Goal: Navigation & Orientation: Find specific page/section

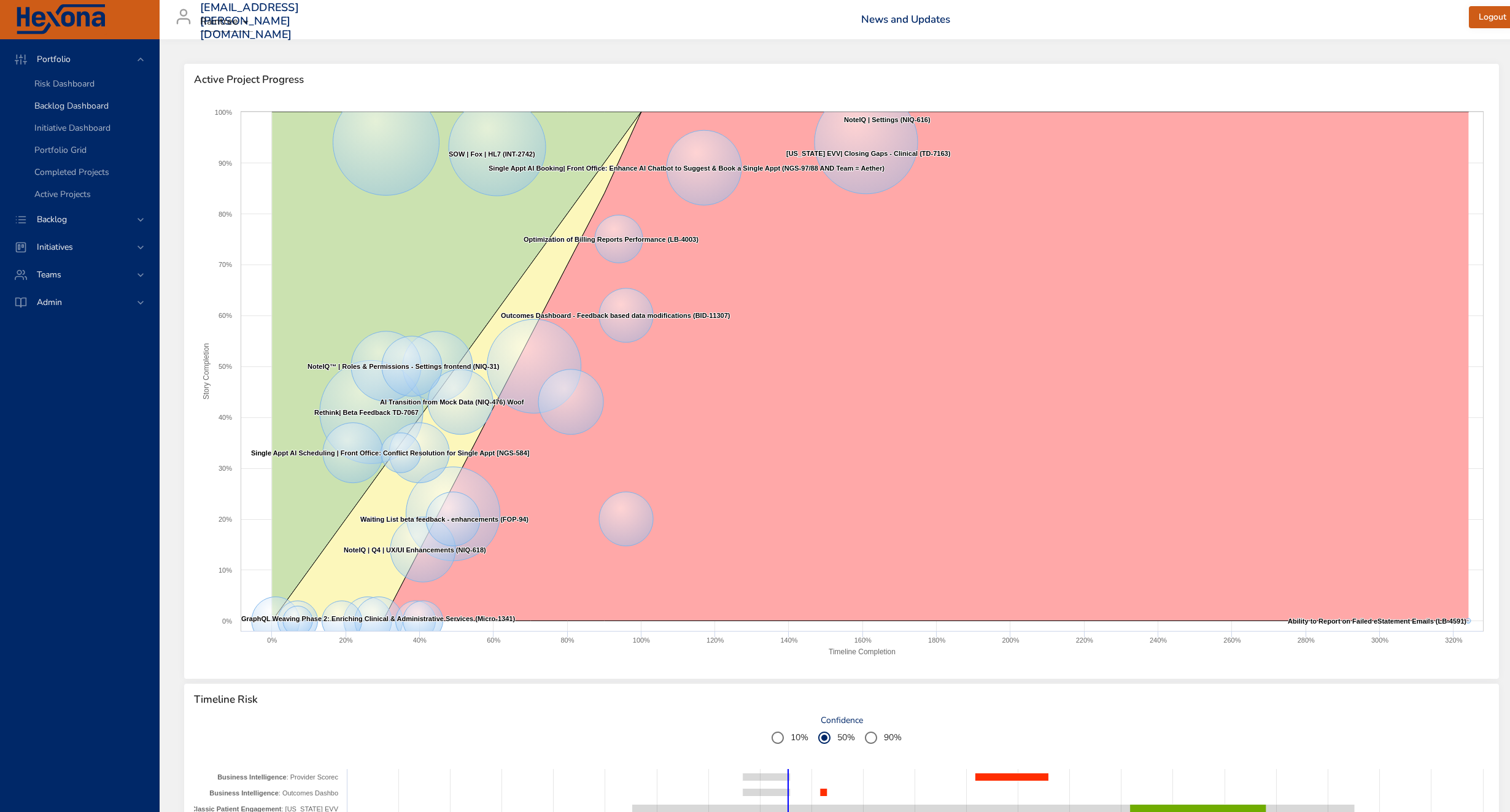
click at [95, 103] on span "Backlog Dashboard" at bounding box center [71, 105] width 74 height 12
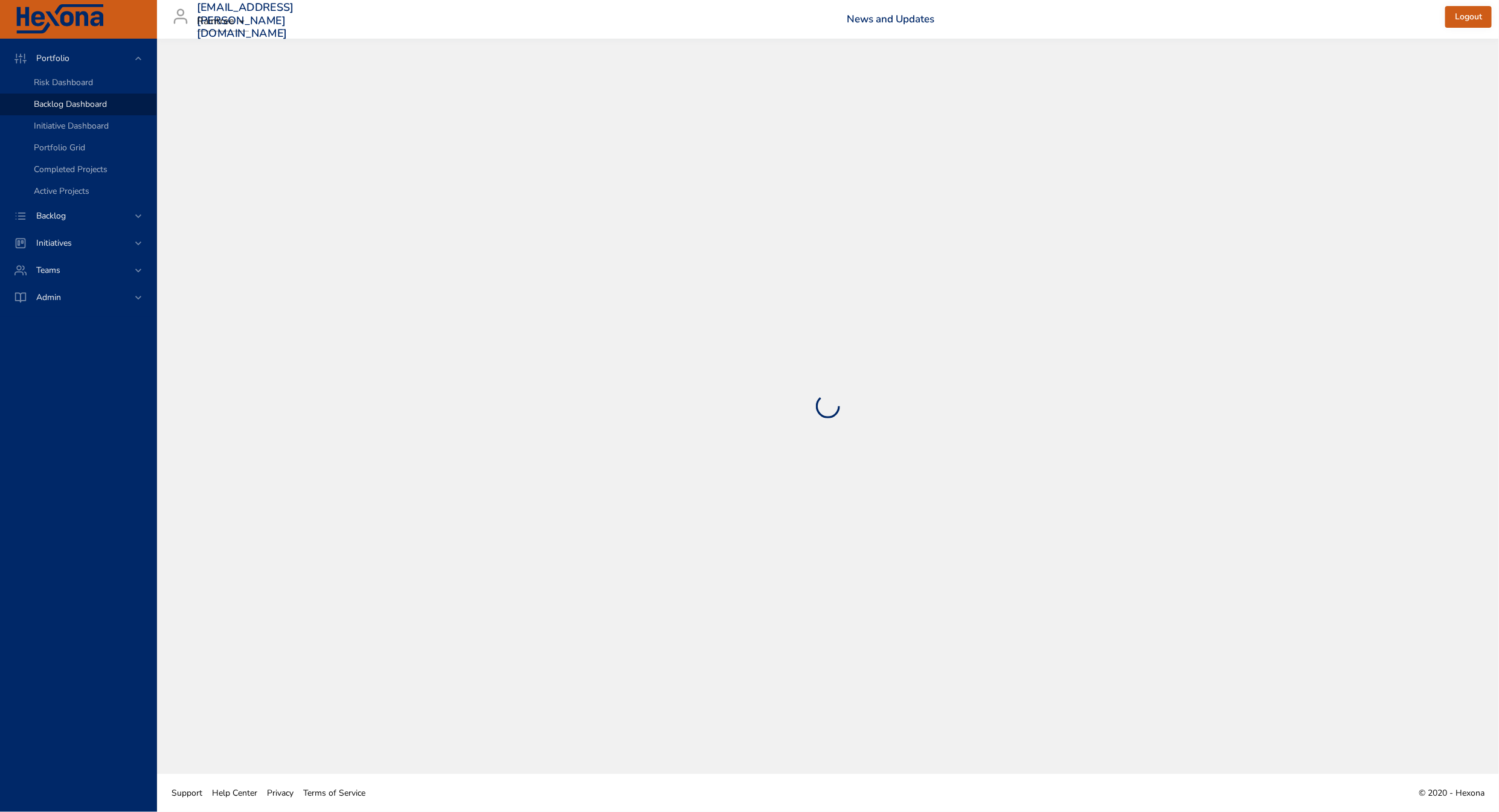
select select "***"
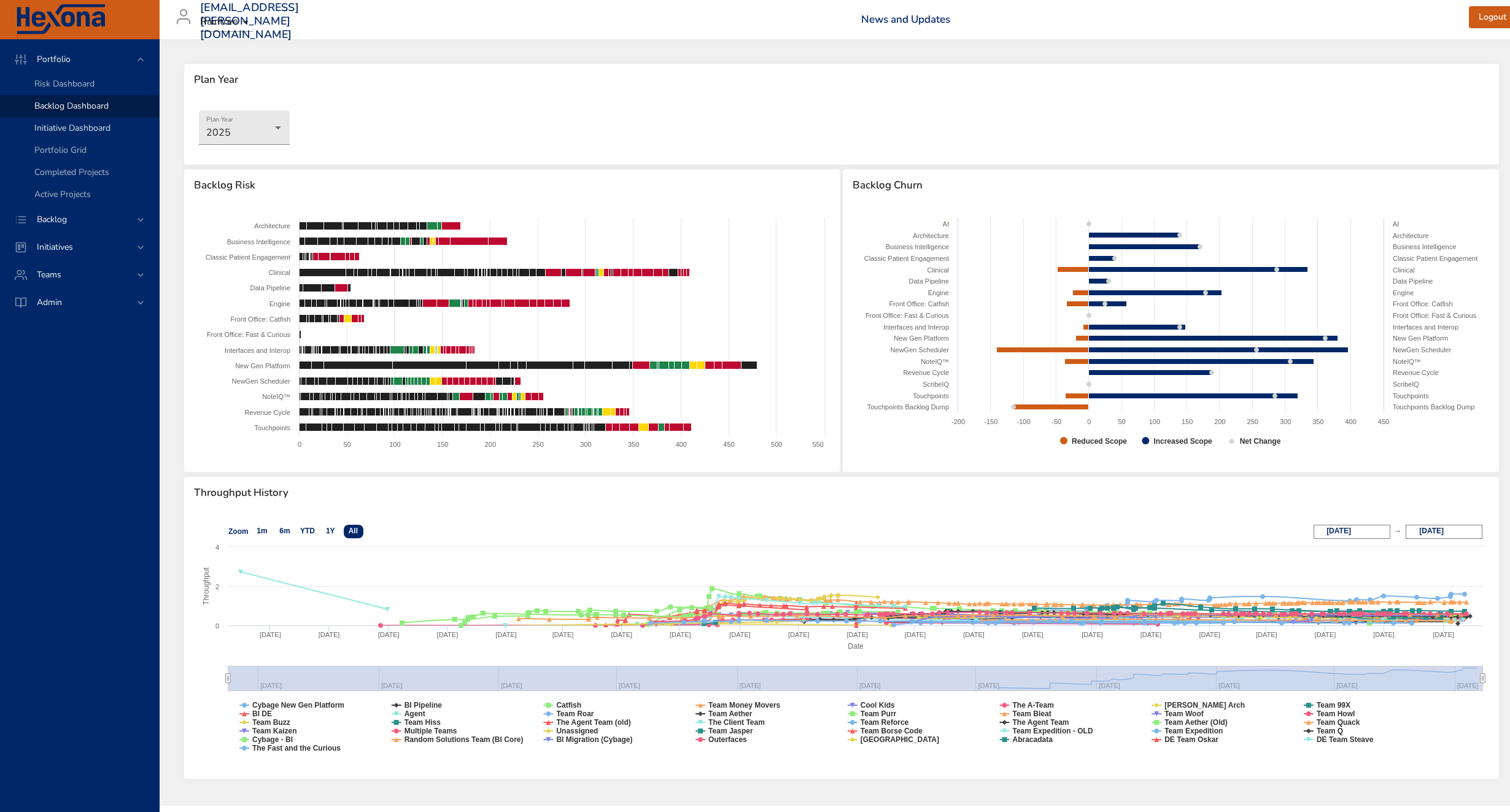
click at [77, 131] on span "Initiative Dashboard" at bounding box center [72, 128] width 76 height 12
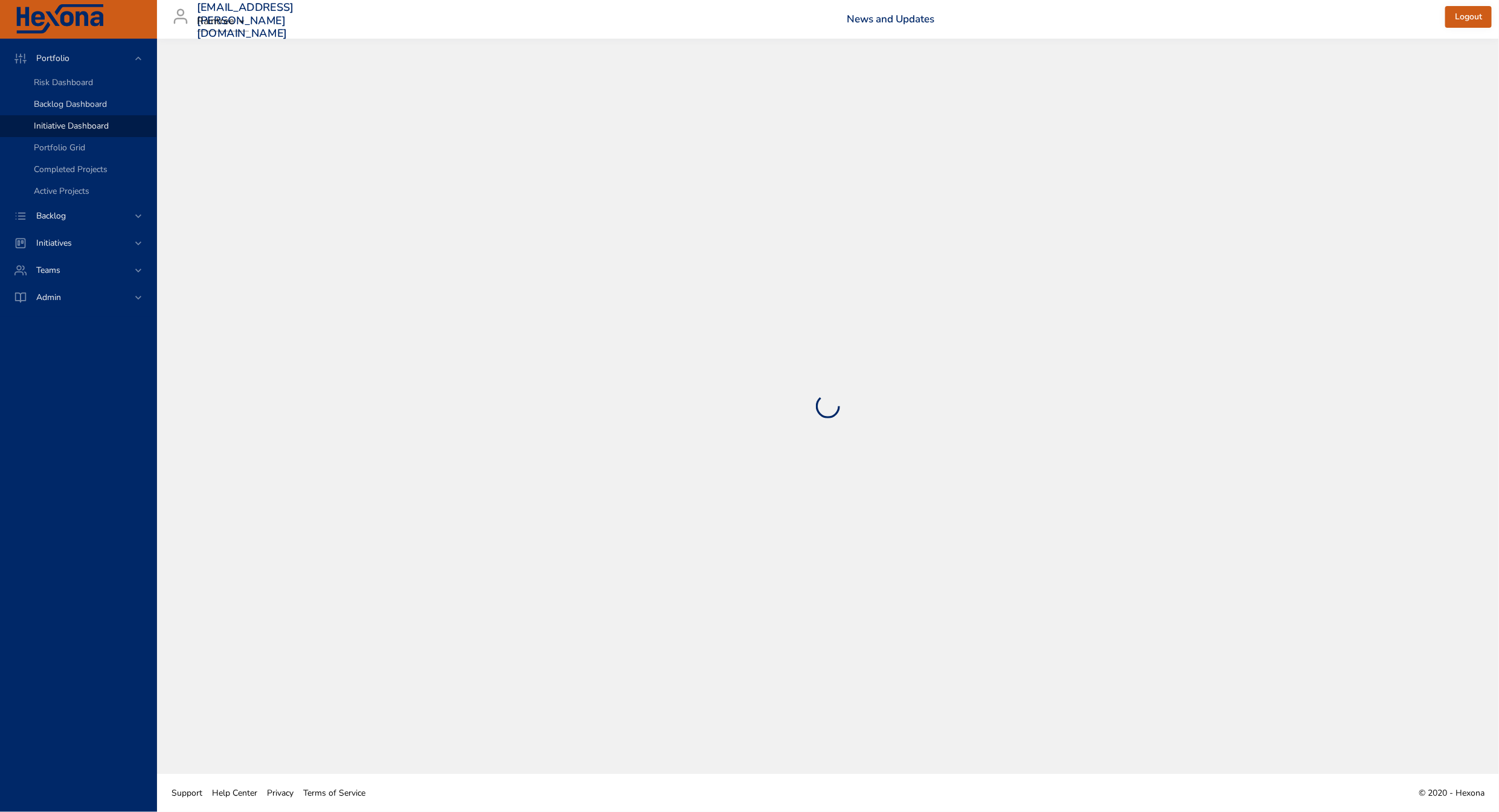
click at [57, 100] on span "Backlog Dashboard" at bounding box center [70, 104] width 73 height 12
select select "***"
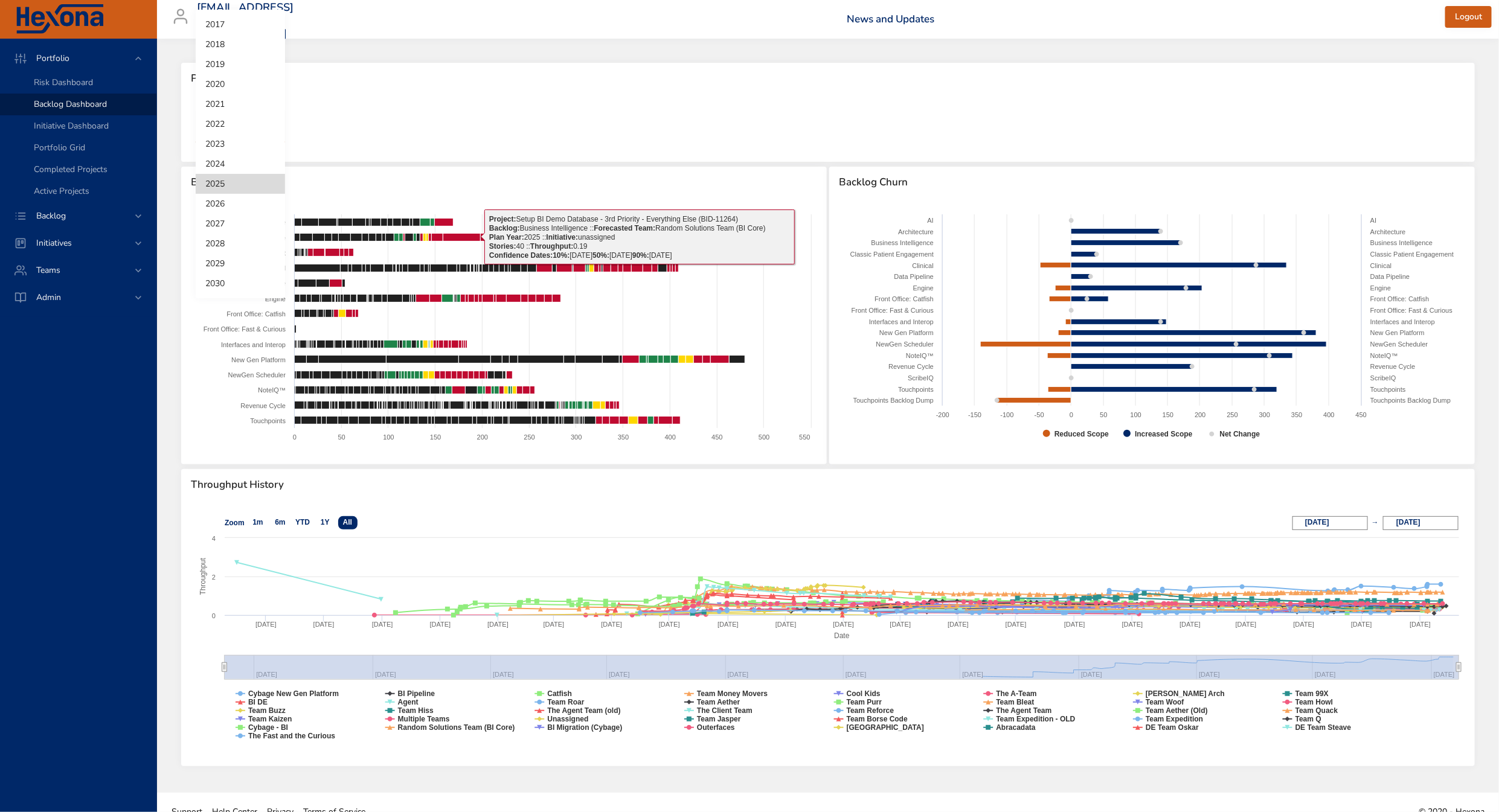
click at [277, 127] on body "Portfolio Risk Dashboard Backlog Dashboard Initiative Dashboard Portfolio Grid …" at bounding box center [750, 406] width 1499 height 812
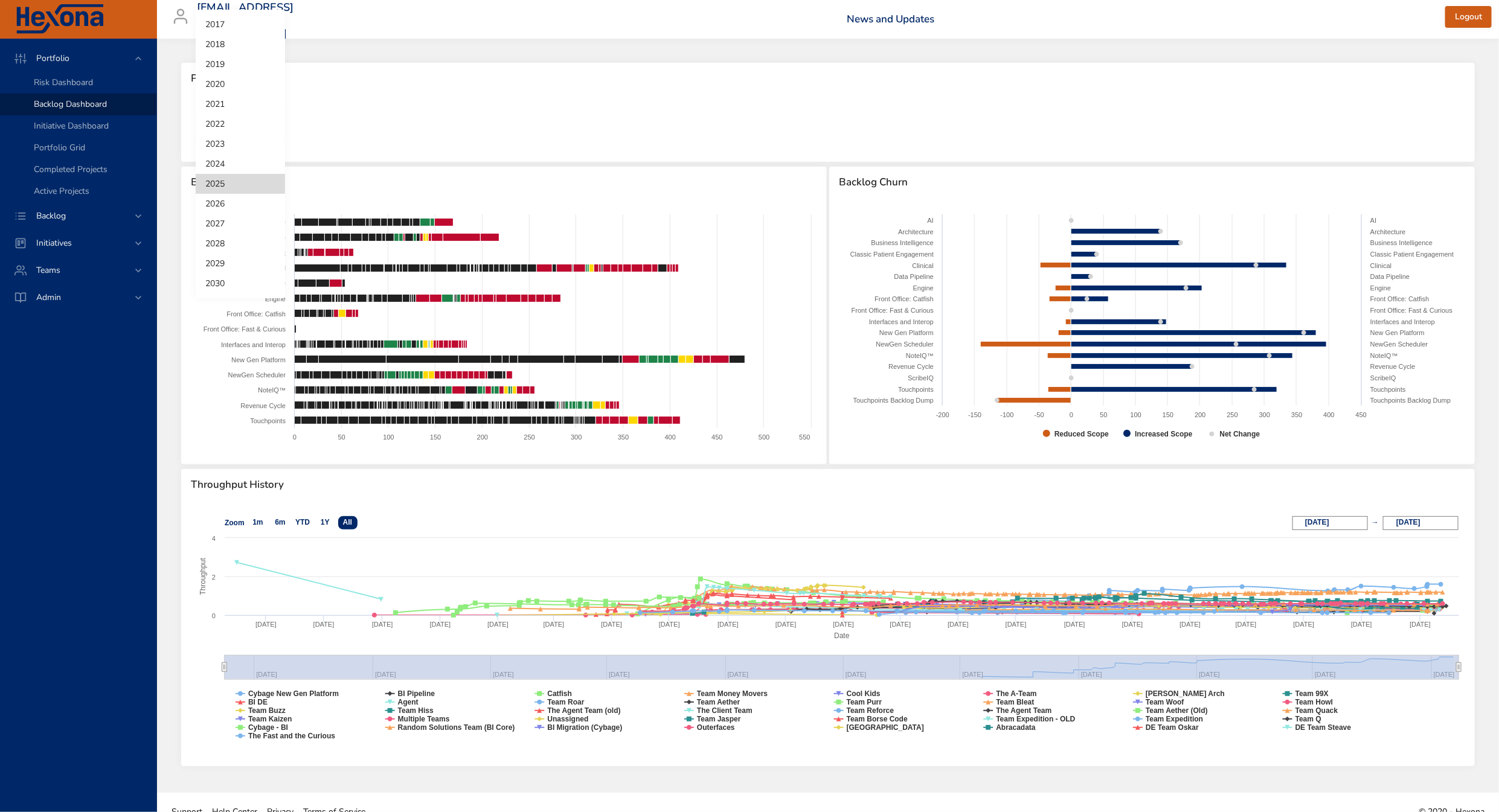
click at [379, 103] on div at bounding box center [750, 406] width 1499 height 812
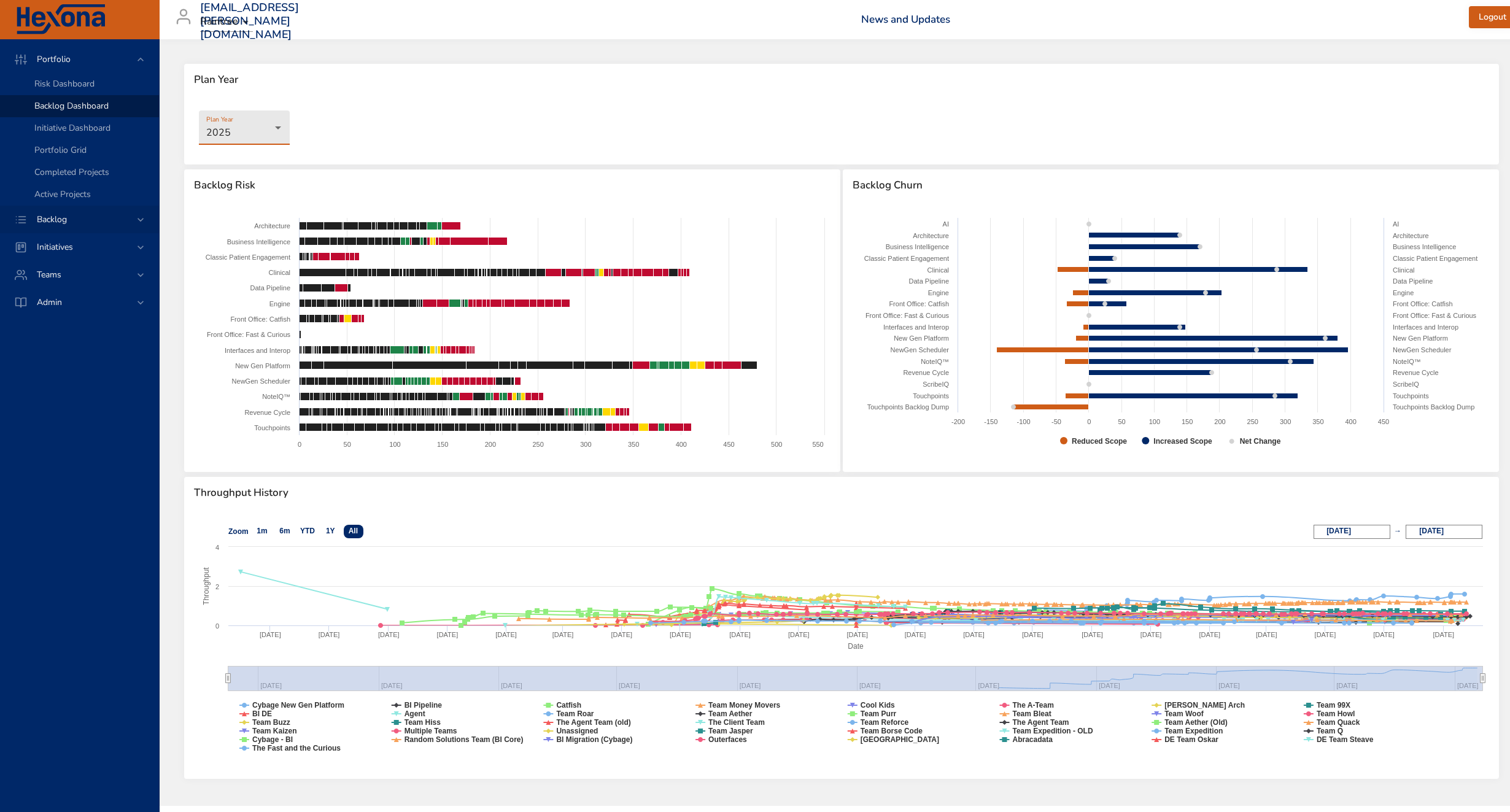
click at [75, 222] on span "Backlog" at bounding box center [52, 219] width 49 height 12
click at [111, 118] on link "Backlog Details" at bounding box center [79, 112] width 159 height 22
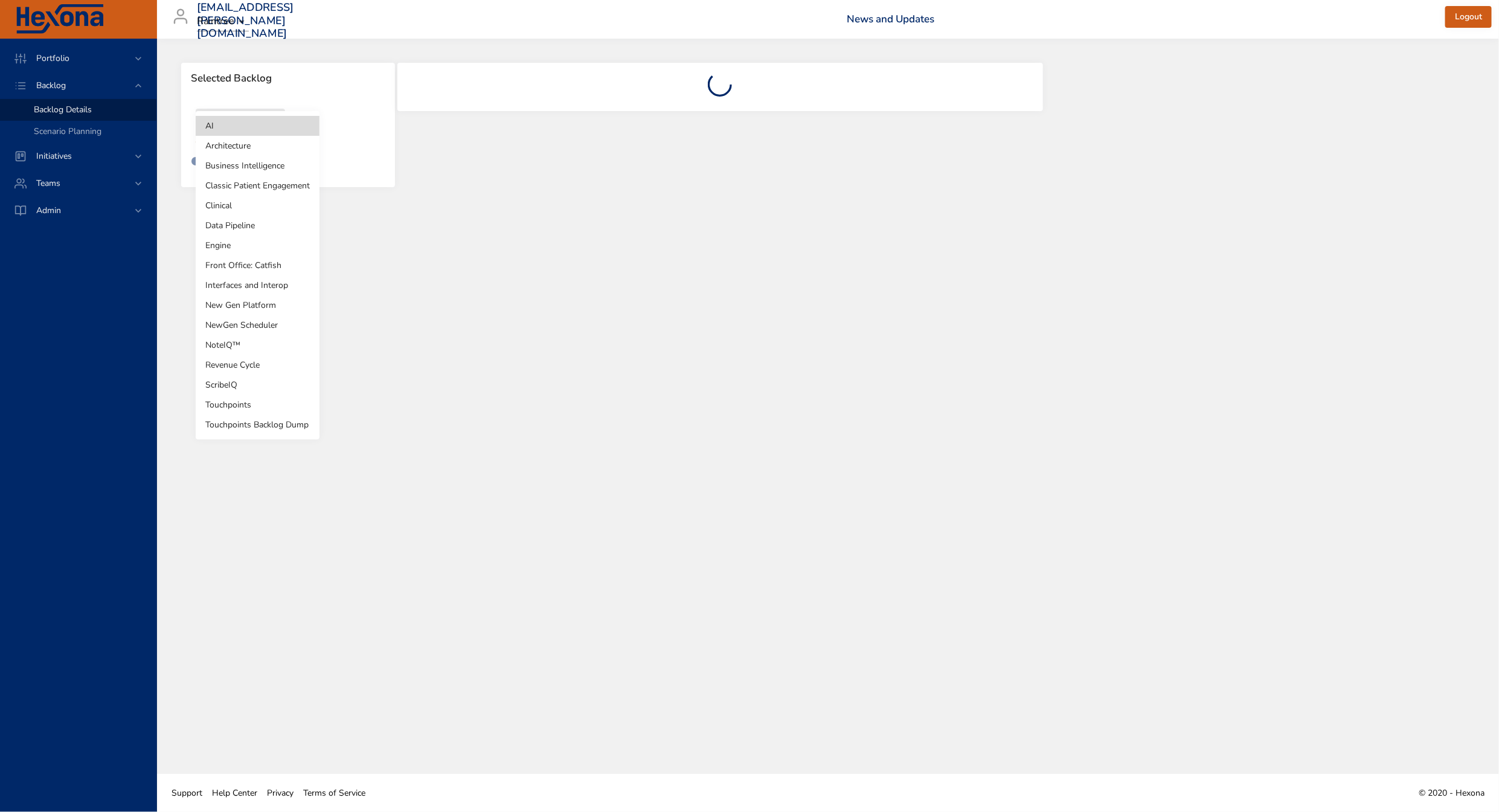
click at [264, 127] on body "Portfolio Backlog Backlog Details Scenario Planning Initiatives Teams Admin [EM…" at bounding box center [750, 406] width 1499 height 812
click at [268, 411] on li "Touchpoints" at bounding box center [257, 404] width 124 height 20
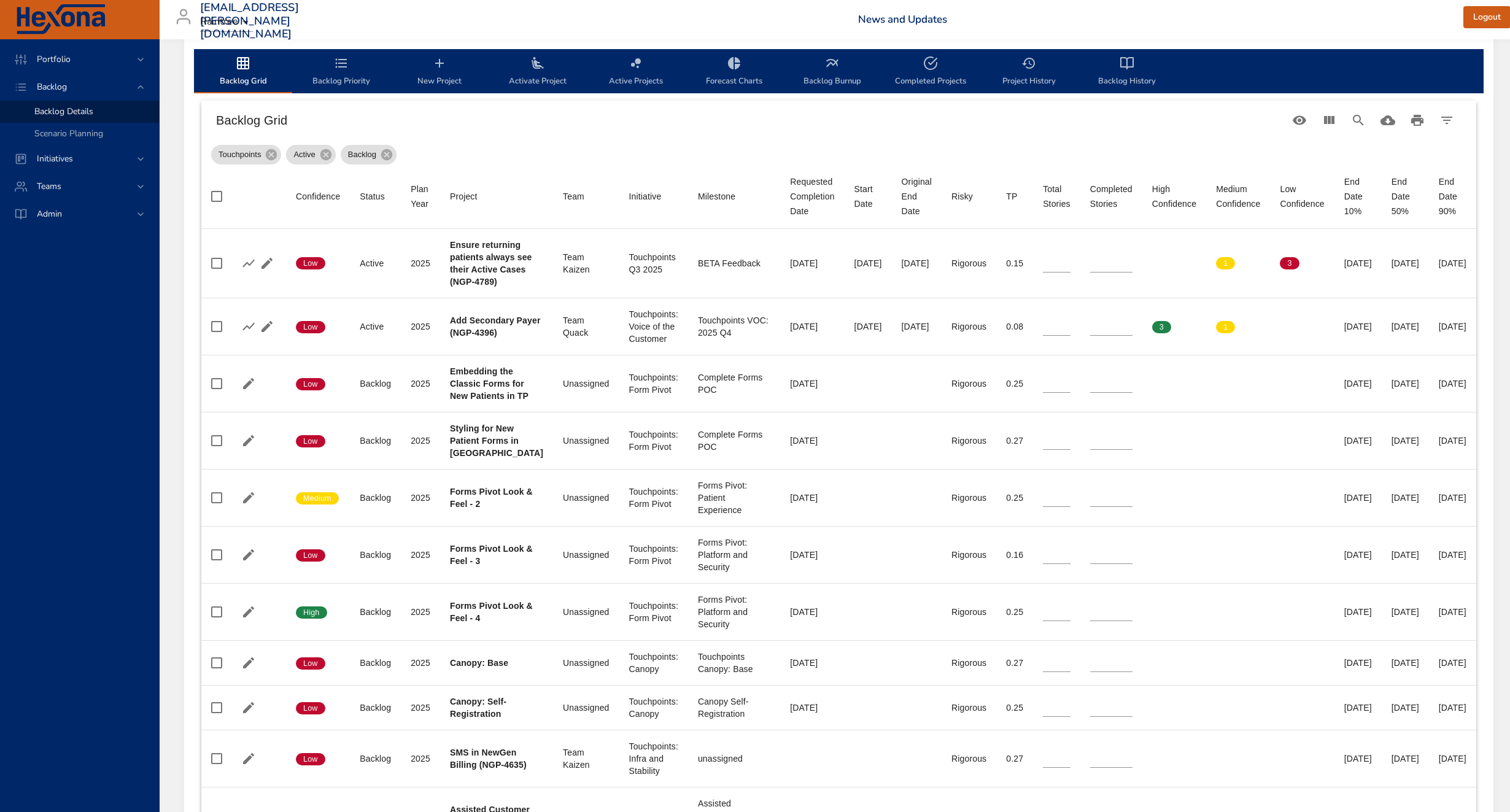
scroll to position [474, 0]
